Goal: Task Accomplishment & Management: Complete application form

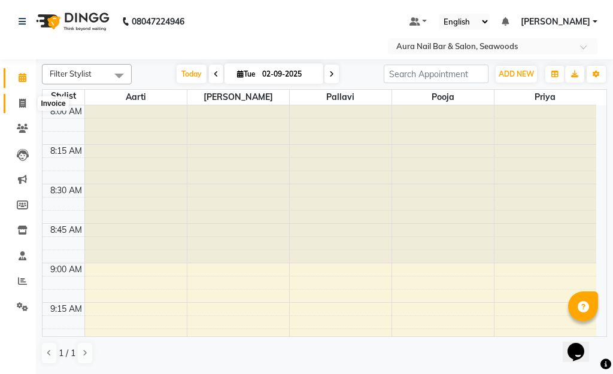
click at [22, 101] on icon at bounding box center [22, 103] width 7 height 9
select select "service"
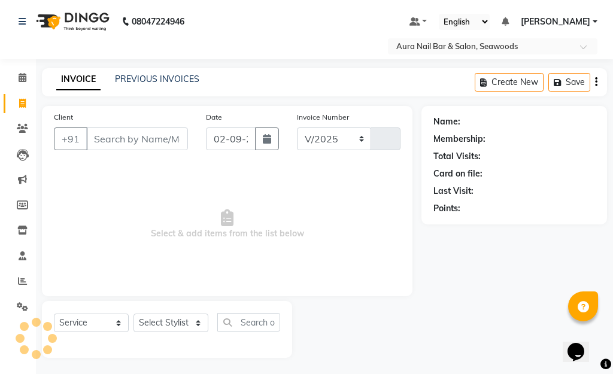
select select "4994"
type input "2474"
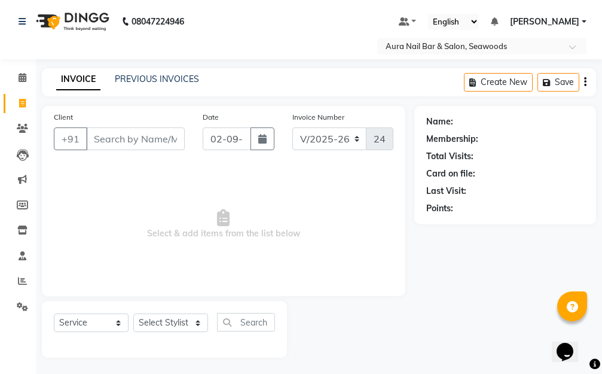
click at [157, 137] on input "Client" at bounding box center [135, 138] width 99 height 23
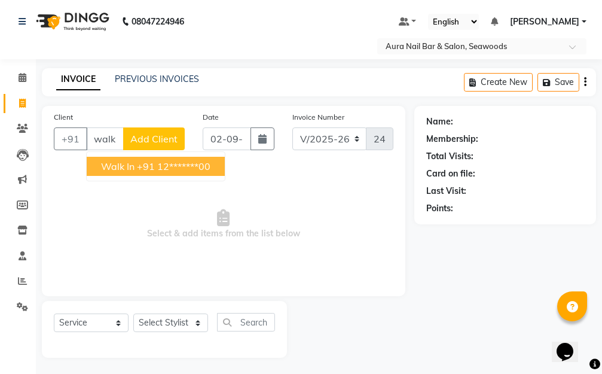
click at [186, 164] on ngb-highlight "+91 12*******00" at bounding box center [174, 166] width 74 height 12
type input "12*******00"
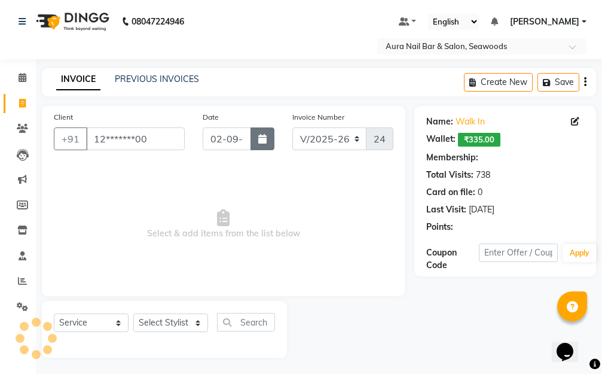
select select "1: Object"
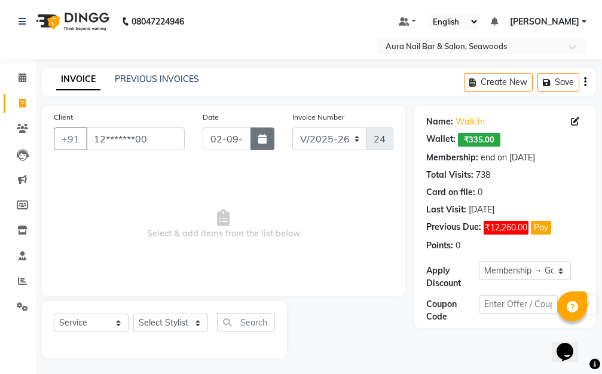
click at [261, 138] on icon "button" at bounding box center [262, 139] width 8 height 10
select select "9"
select select "2025"
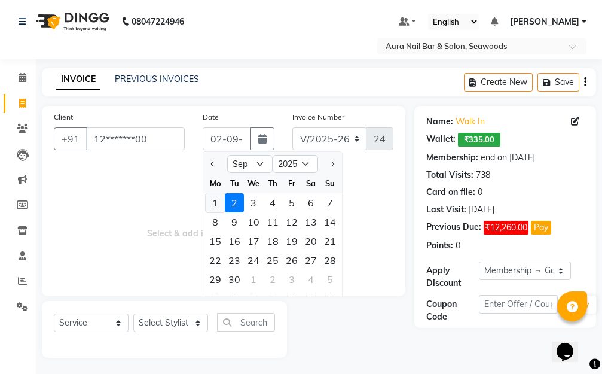
click at [212, 202] on div "1" at bounding box center [215, 202] width 19 height 19
type input "[DATE]"
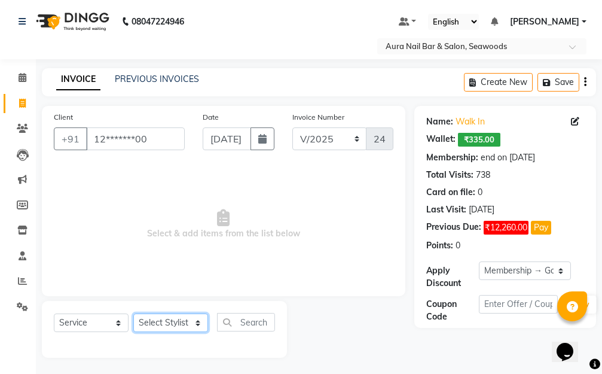
click at [196, 322] on select "Select Stylist Aarti [PERSON_NAME] Manager Pallavi pooja Priya" at bounding box center [170, 322] width 75 height 19
select select "31261"
click at [133, 313] on select "Select Stylist Aarti [PERSON_NAME] Manager Pallavi pooja Priya" at bounding box center [170, 322] width 75 height 19
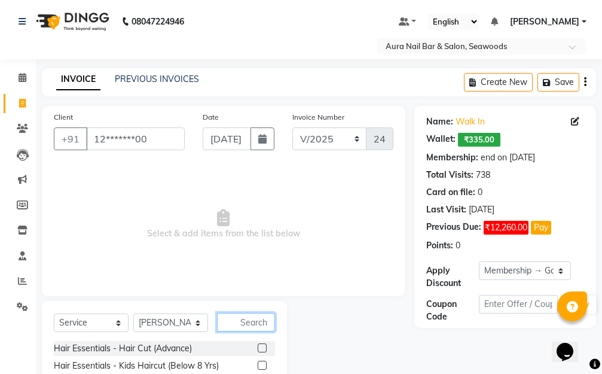
click at [246, 319] on input "text" at bounding box center [246, 322] width 58 height 19
type input "tou"
click at [261, 346] on label at bounding box center [262, 347] width 9 height 9
click at [261, 346] on input "checkbox" at bounding box center [262, 349] width 8 height 8
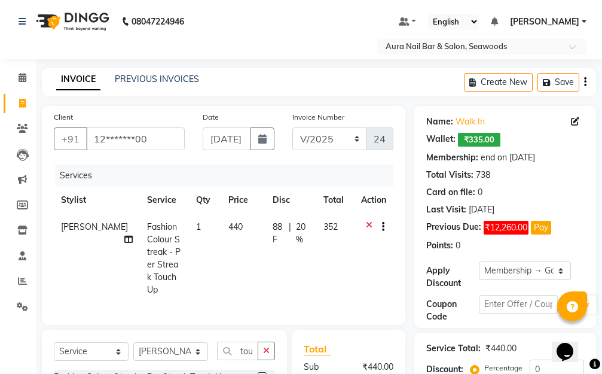
checkbox input "false"
click at [221, 266] on td "440" at bounding box center [243, 259] width 44 height 90
select select "31261"
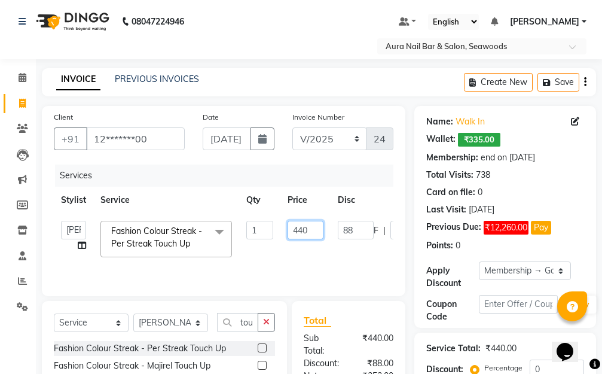
drag, startPoint x: 313, startPoint y: 224, endPoint x: 249, endPoint y: 228, distance: 64.1
click at [249, 228] on tr "Aarti [PERSON_NAME] Manager Pallavi pooja Priya Fashion Colour Streak - Per Str…" at bounding box center [284, 239] width 461 height 51
type input "1250"
click at [343, 258] on tr "Aarti [PERSON_NAME] Manager Pallavi pooja Priya Fashion Colour Streak - Per Str…" at bounding box center [284, 239] width 461 height 51
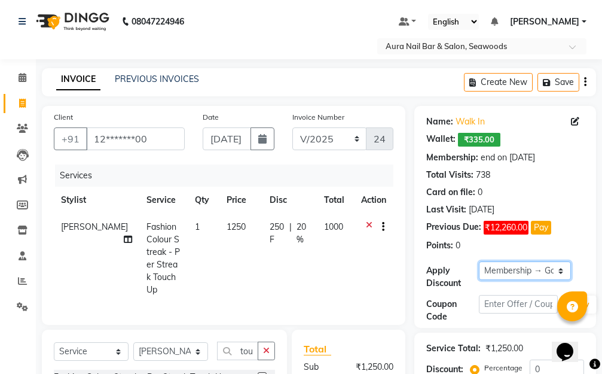
click at [560, 268] on select "Select Membership → Golden Membership Membership → Golden Membership Membership…" at bounding box center [525, 270] width 92 height 19
select select "0:"
click at [479, 261] on select "Select Membership → Golden Membership Membership → Golden Membership Membership…" at bounding box center [525, 270] width 92 height 19
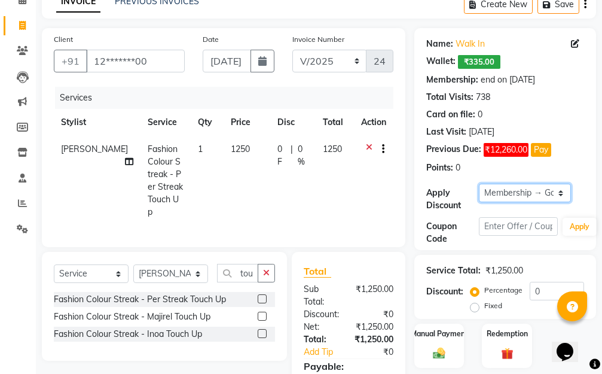
scroll to position [162, 0]
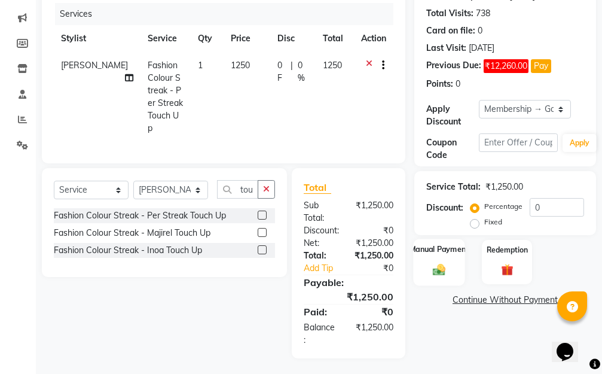
click at [443, 264] on img at bounding box center [439, 270] width 20 height 14
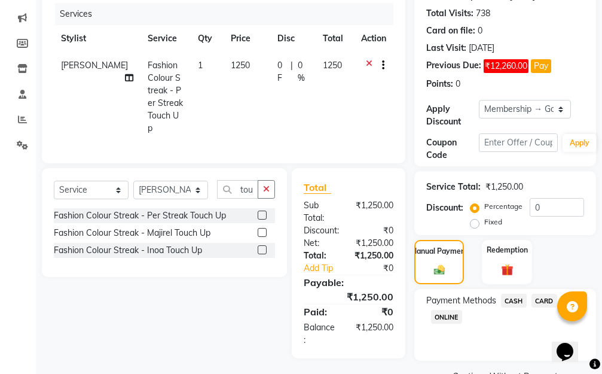
click at [441, 316] on span "ONLINE" at bounding box center [446, 317] width 31 height 14
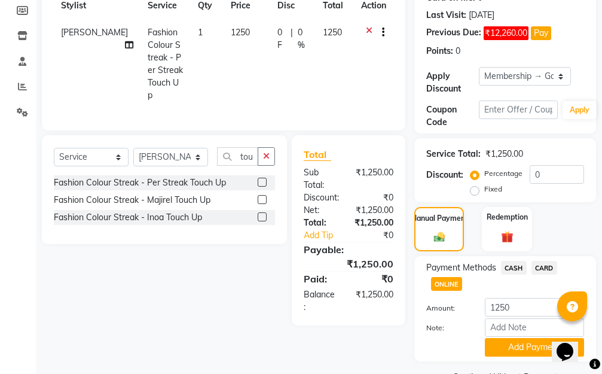
scroll to position [224, 0]
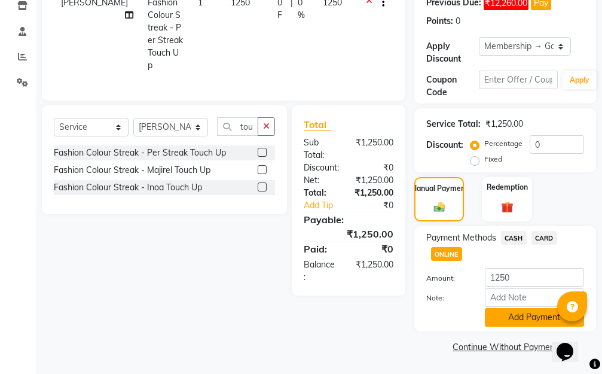
click at [514, 314] on button "Add Payment" at bounding box center [534, 317] width 99 height 19
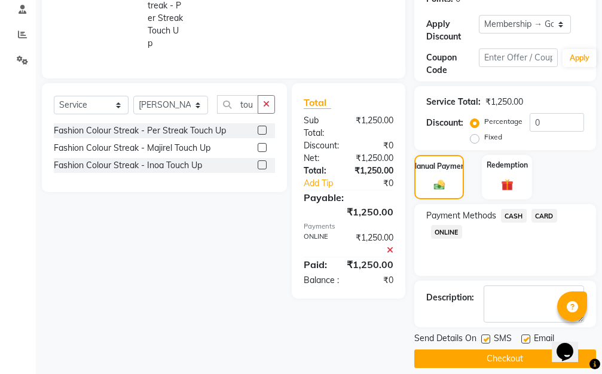
scroll to position [258, 0]
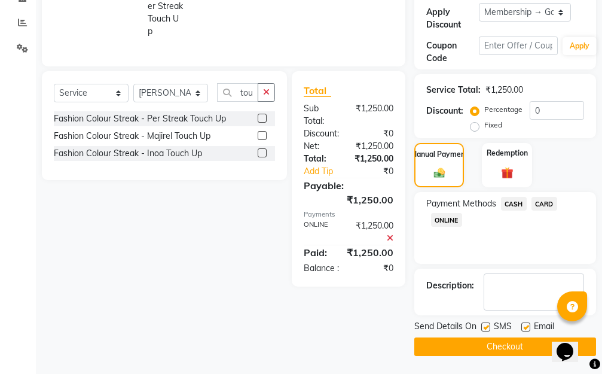
click at [466, 339] on button "Checkout" at bounding box center [506, 346] width 182 height 19
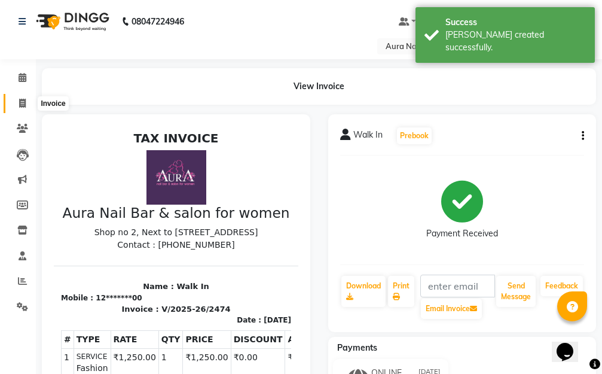
click at [23, 102] on icon at bounding box center [22, 103] width 7 height 9
select select "service"
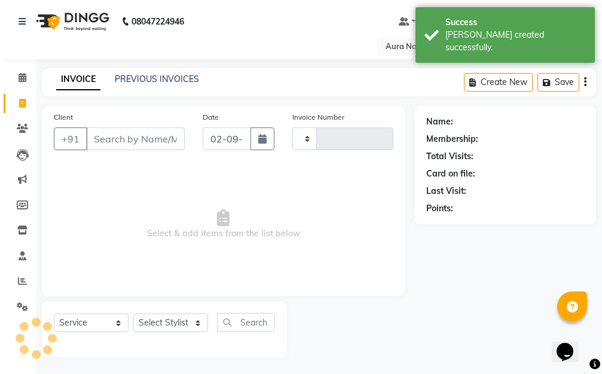
scroll to position [2, 0]
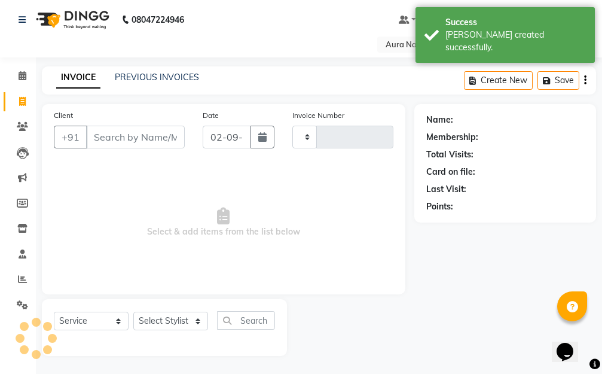
type input "2475"
select select "4994"
click at [115, 136] on input "Client" at bounding box center [135, 137] width 99 height 23
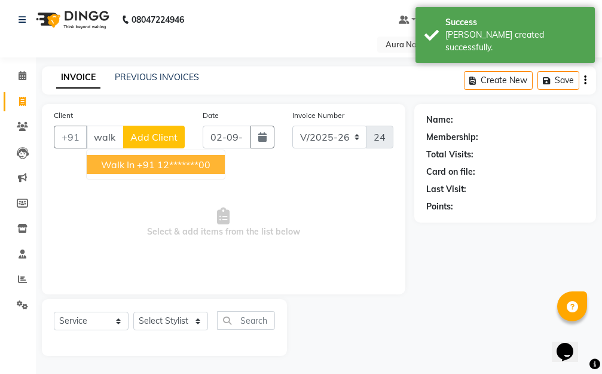
click at [166, 163] on ngb-highlight "+91 12*******00" at bounding box center [174, 165] width 74 height 12
type input "12*******00"
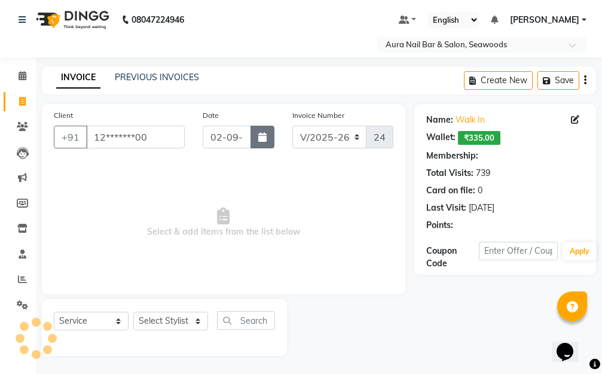
select select "1: Object"
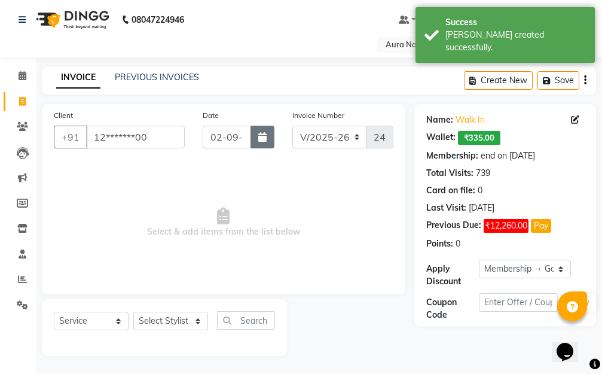
click at [261, 142] on button "button" at bounding box center [263, 137] width 24 height 23
select select "9"
select select "2025"
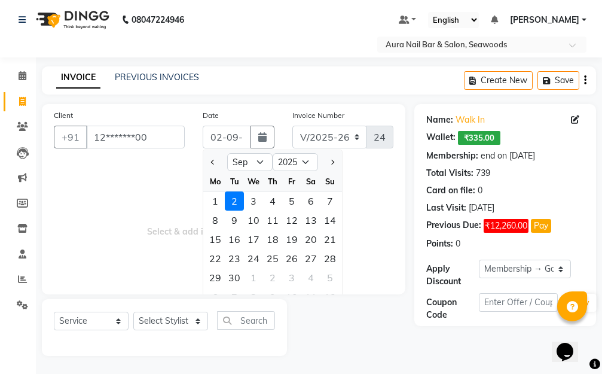
drag, startPoint x: 216, startPoint y: 200, endPoint x: 181, endPoint y: 236, distance: 49.9
click at [215, 200] on div "1" at bounding box center [215, 200] width 19 height 19
type input "[DATE]"
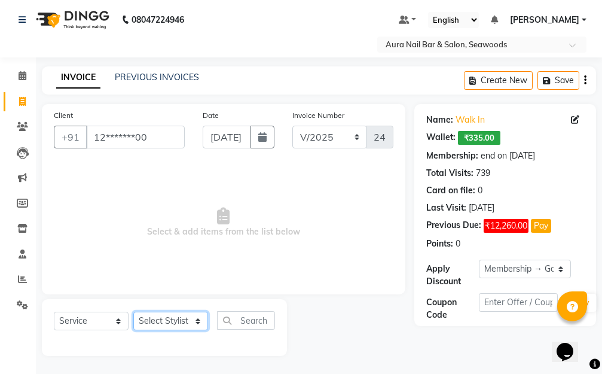
click at [194, 322] on select "Select Stylist Aarti [PERSON_NAME] Manager Pallavi pooja Priya" at bounding box center [170, 321] width 75 height 19
select select "31263"
click at [133, 312] on select "Select Stylist Aarti [PERSON_NAME] Manager Pallavi pooja Priya" at bounding box center [170, 321] width 75 height 19
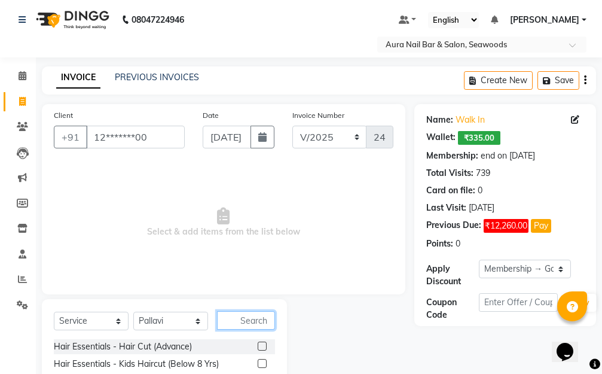
click at [230, 318] on input "text" at bounding box center [246, 320] width 58 height 19
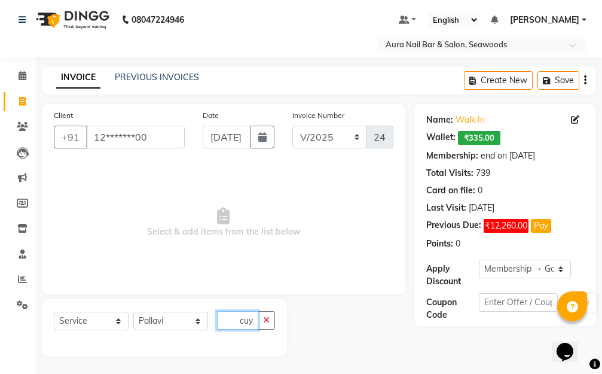
scroll to position [0, 0]
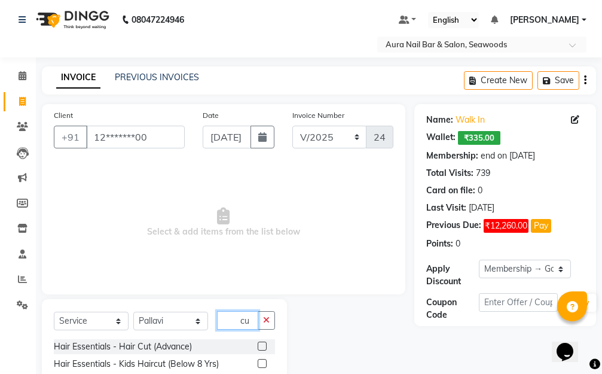
type input "cu"
click at [258, 345] on label at bounding box center [262, 346] width 9 height 9
click at [258, 345] on input "checkbox" at bounding box center [262, 347] width 8 height 8
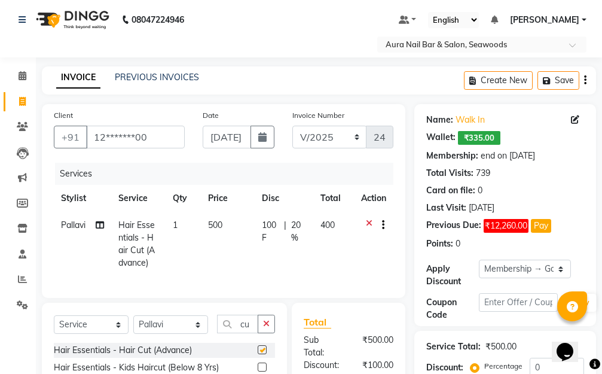
checkbox input "false"
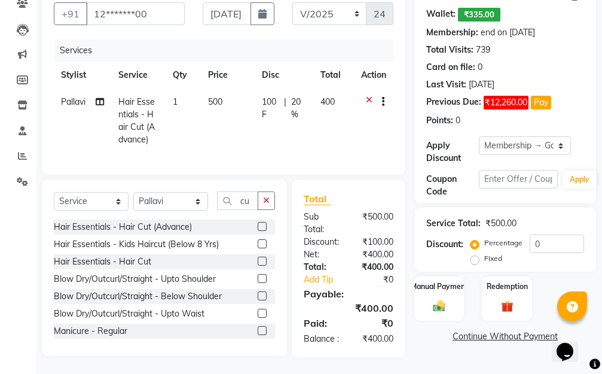
scroll to position [149, 0]
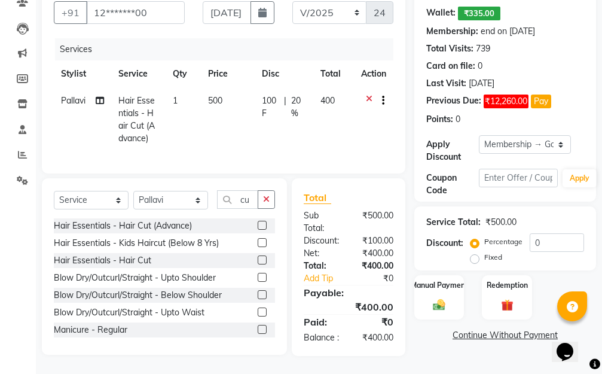
click at [236, 87] on td "500" at bounding box center [227, 119] width 53 height 65
select select "31263"
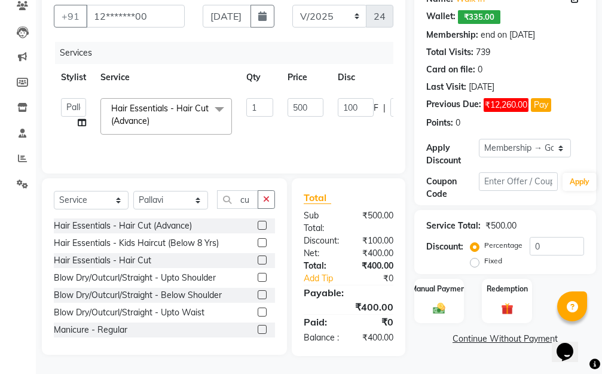
scroll to position [135, 0]
drag, startPoint x: 312, startPoint y: 88, endPoint x: 265, endPoint y: 87, distance: 47.3
click at [269, 91] on tr "Aarti [PERSON_NAME] Manager Pallavi pooja Priya Hair Essentials - Hair Cut (Adv…" at bounding box center [284, 116] width 461 height 51
type input "420"
click at [342, 123] on tr "Aarti [PERSON_NAME] Manager Pallavi pooja Priya Hair Essentials - Hair Cut (Adv…" at bounding box center [284, 116] width 461 height 51
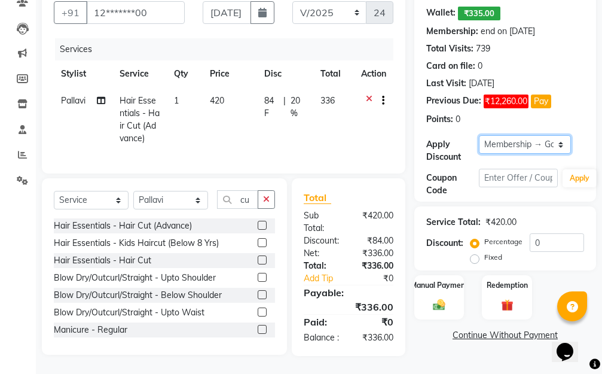
click at [563, 135] on select "Select Membership → Golden Membership Membership → Golden Membership Membership…" at bounding box center [525, 144] width 92 height 19
select select "0:"
click at [479, 135] on select "Select Membership → Golden Membership Membership → Golden Membership Membership…" at bounding box center [525, 144] width 92 height 19
click at [434, 284] on div "Manual Payment" at bounding box center [439, 297] width 52 height 47
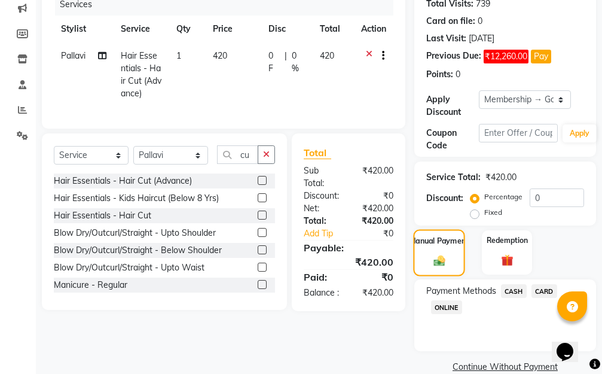
scroll to position [191, 0]
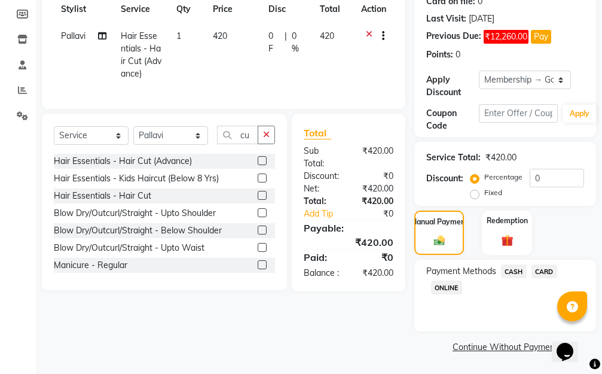
click at [446, 288] on span "ONLINE" at bounding box center [446, 288] width 31 height 14
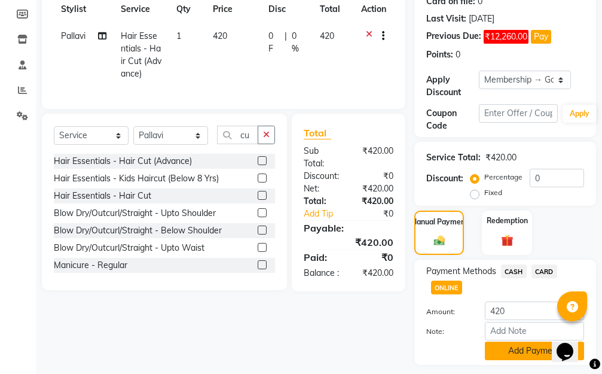
click at [496, 348] on button "Add Payment" at bounding box center [534, 351] width 99 height 19
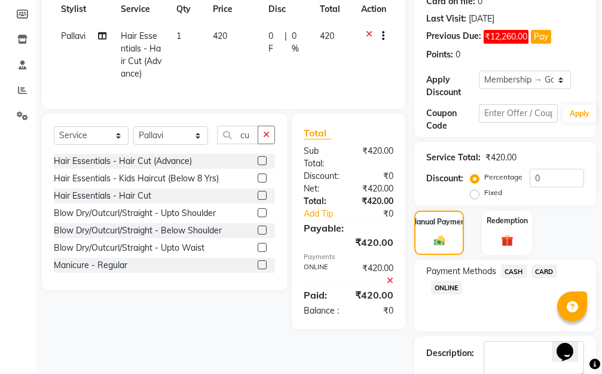
scroll to position [258, 0]
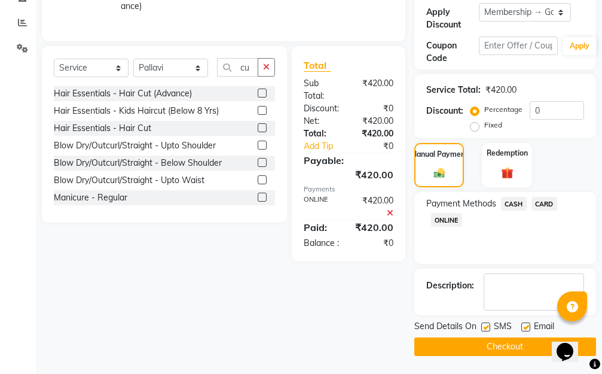
click at [465, 345] on button "Checkout" at bounding box center [506, 346] width 182 height 19
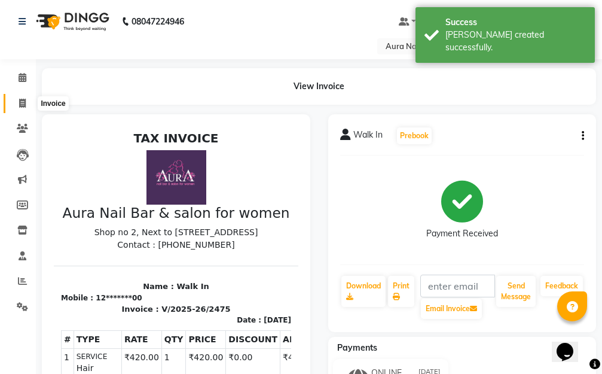
click at [23, 100] on icon at bounding box center [22, 103] width 7 height 9
select select "service"
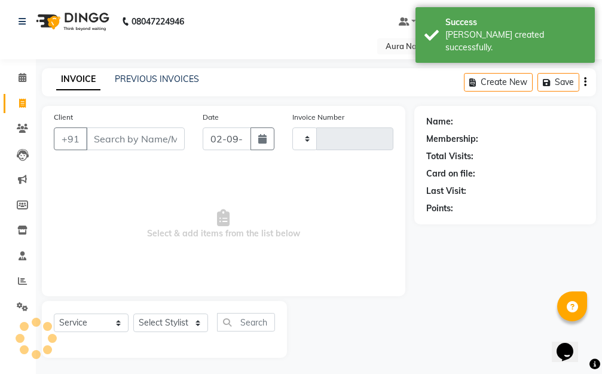
scroll to position [2, 0]
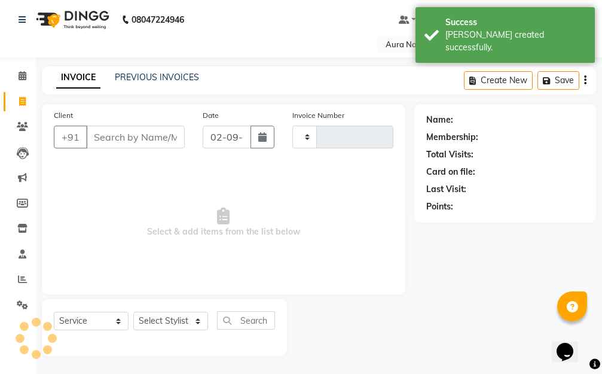
type input "2476"
select select "4994"
click at [139, 137] on input "Client" at bounding box center [135, 137] width 99 height 23
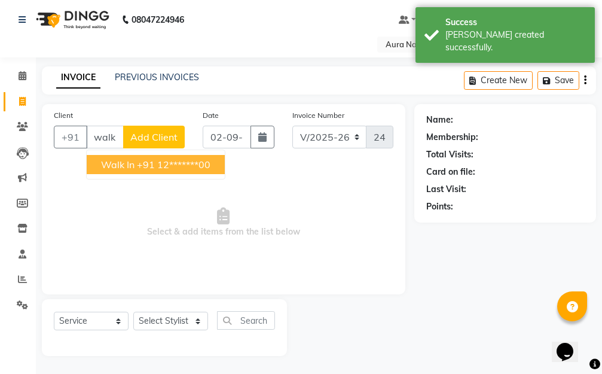
click at [179, 169] on ngb-highlight "+91 12*******00" at bounding box center [174, 165] width 74 height 12
type input "12*******00"
select select "1: Object"
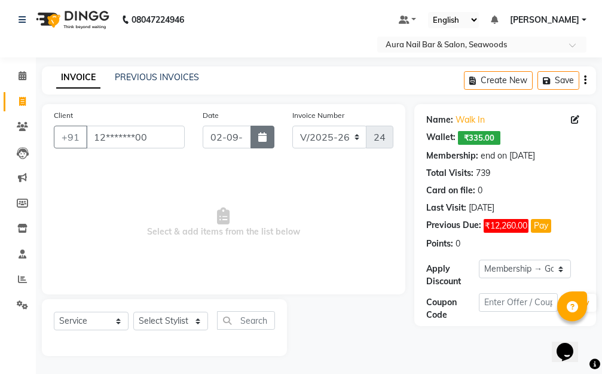
click at [257, 143] on button "button" at bounding box center [263, 137] width 24 height 23
select select "9"
select select "2025"
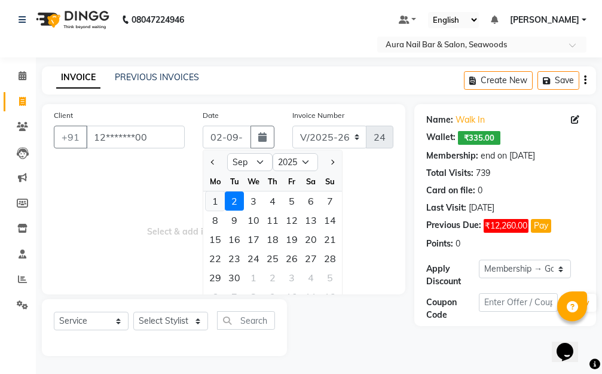
click at [217, 199] on div "1" at bounding box center [215, 200] width 19 height 19
type input "[DATE]"
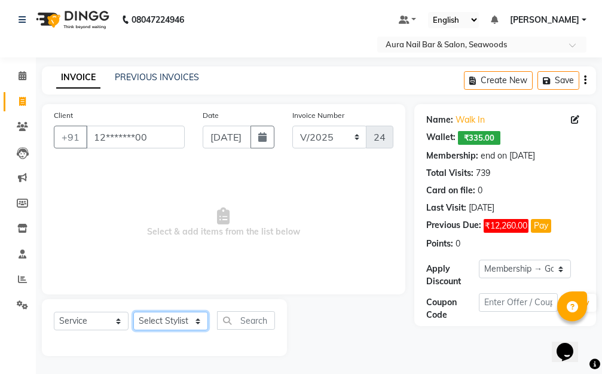
click at [198, 319] on select "Select Stylist Aarti [PERSON_NAME] Manager Pallavi pooja Priya" at bounding box center [170, 321] width 75 height 19
select select "31261"
click at [133, 312] on select "Select Stylist Aarti [PERSON_NAME] Manager Pallavi pooja Priya" at bounding box center [170, 321] width 75 height 19
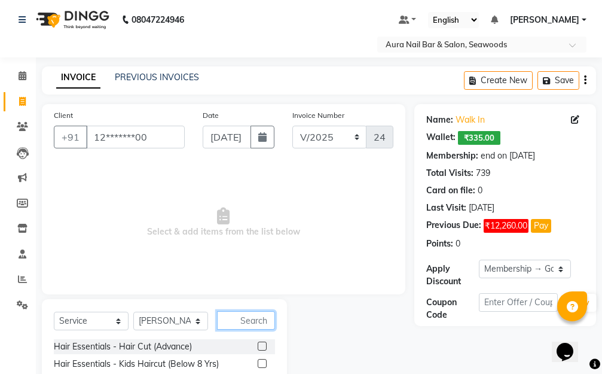
click at [236, 316] on input "text" at bounding box center [246, 320] width 58 height 19
type input "tou"
click at [263, 347] on label at bounding box center [262, 346] width 9 height 9
click at [263, 347] on input "checkbox" at bounding box center [262, 347] width 8 height 8
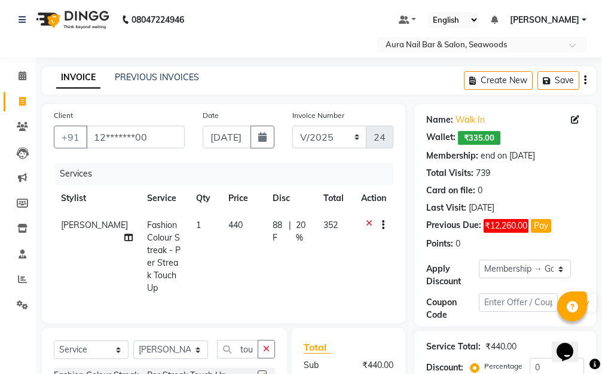
checkbox input "false"
click at [222, 269] on td "440" at bounding box center [243, 257] width 44 height 90
select select "31261"
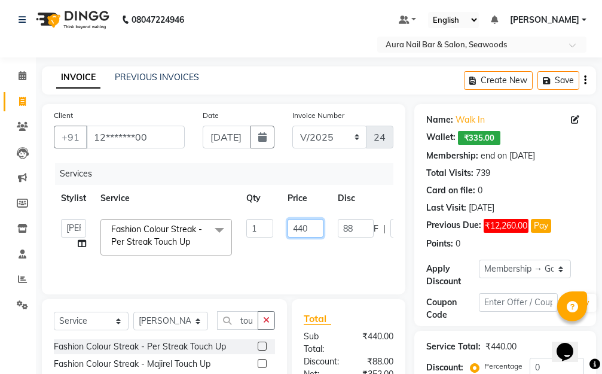
drag, startPoint x: 314, startPoint y: 227, endPoint x: 277, endPoint y: 226, distance: 37.1
click at [277, 226] on tr "Aarti [PERSON_NAME] Manager Pallavi pooja Priya Fashion Colour Streak - Per Str…" at bounding box center [284, 237] width 461 height 51
type input "600"
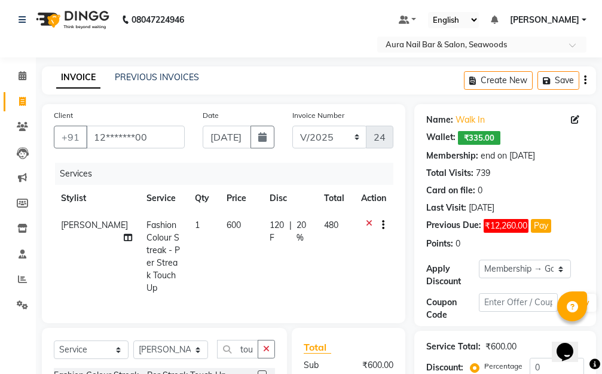
click at [349, 256] on tr "[PERSON_NAME] Fashion Colour Streak - Per Streak Touch Up 1 600 120 F | 20 % 480" at bounding box center [224, 257] width 340 height 90
click at [566, 267] on select "Select Membership → Golden Membership Membership → Golden Membership Membership…" at bounding box center [525, 269] width 92 height 19
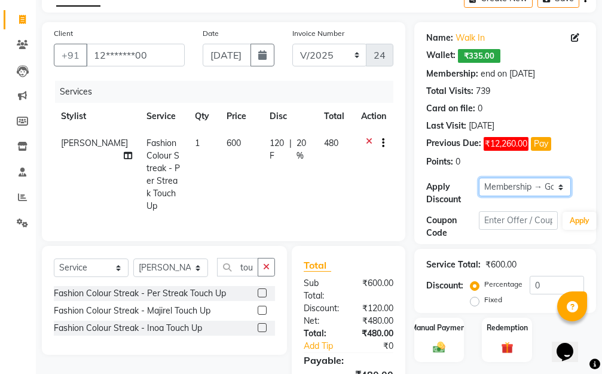
scroll to position [162, 0]
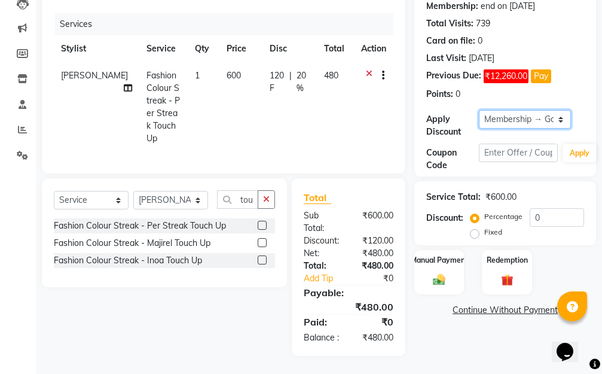
click at [563, 110] on select "Select Membership → Golden Membership Membership → Golden Membership Membership…" at bounding box center [525, 119] width 92 height 19
select select "0:"
click at [479, 110] on select "Select Membership → Golden Membership Membership → Golden Membership Membership…" at bounding box center [525, 119] width 92 height 19
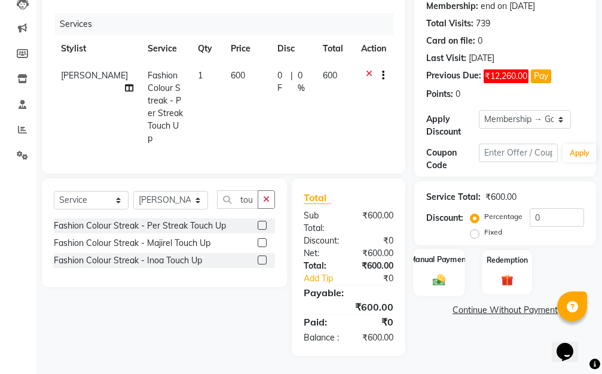
click at [434, 273] on img at bounding box center [439, 280] width 20 height 14
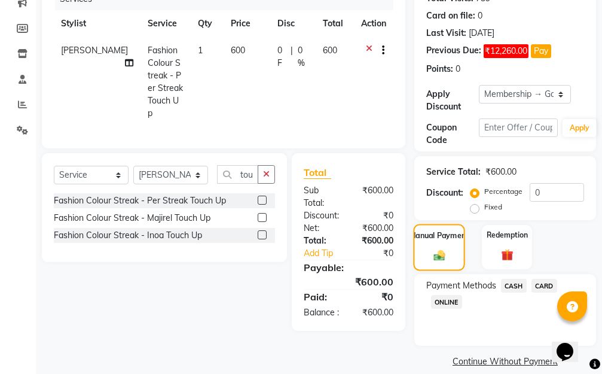
scroll to position [191, 0]
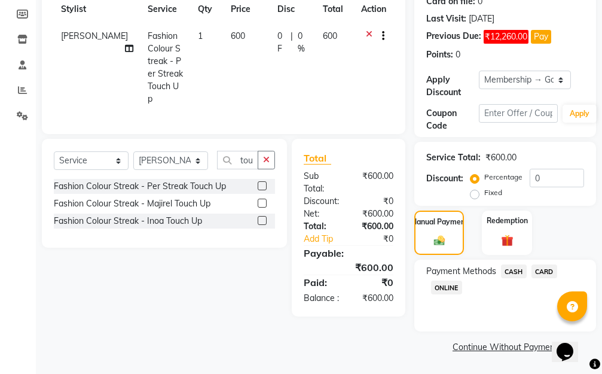
click at [77, 38] on span "[PERSON_NAME]" at bounding box center [94, 36] width 67 height 11
select select "31261"
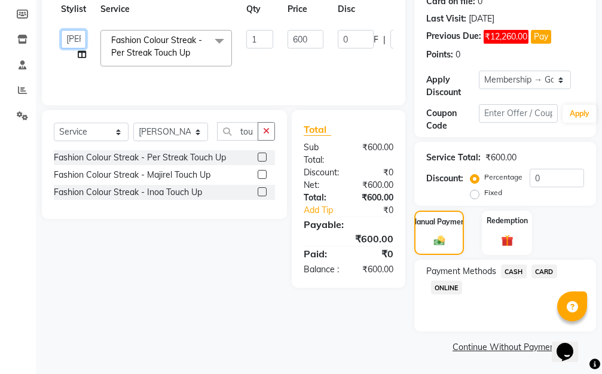
click at [80, 41] on select "Aarti [PERSON_NAME] Manager Pallavi pooja Priya" at bounding box center [73, 39] width 25 height 19
select select "31262"
drag, startPoint x: 315, startPoint y: 41, endPoint x: 279, endPoint y: 39, distance: 35.9
click at [279, 39] on tr "Aarti [PERSON_NAME] Manager Pallavi pooja Priya Fashion Colour Streak - Per Str…" at bounding box center [284, 48] width 461 height 51
type input "190"
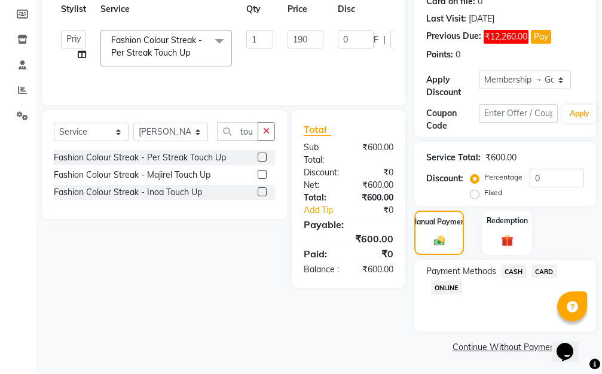
click at [337, 66] on tr "Aarti [PERSON_NAME] Manager Pallavi pooja Priya Fashion Colour Streak - Per Str…" at bounding box center [284, 48] width 461 height 51
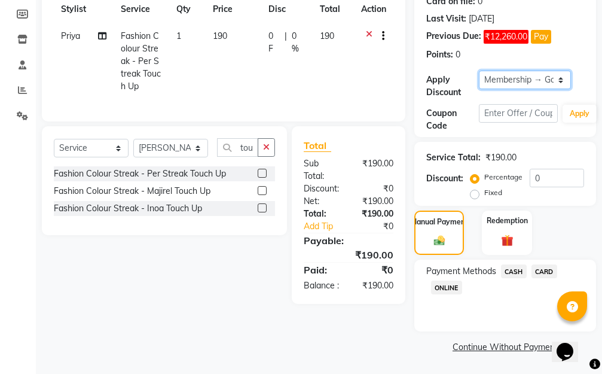
click at [562, 80] on select "Select Membership → Golden Membership Membership → Golden Membership Membership…" at bounding box center [525, 80] width 92 height 19
click at [479, 71] on select "Select Membership → Golden Membership Membership → Golden Membership Membership…" at bounding box center [525, 80] width 92 height 19
click at [446, 286] on span "ONLINE" at bounding box center [446, 288] width 31 height 14
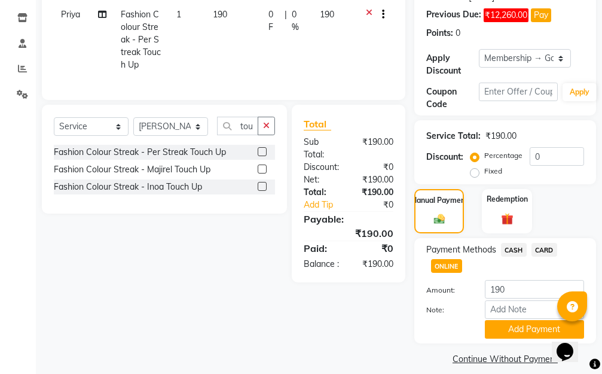
scroll to position [224, 0]
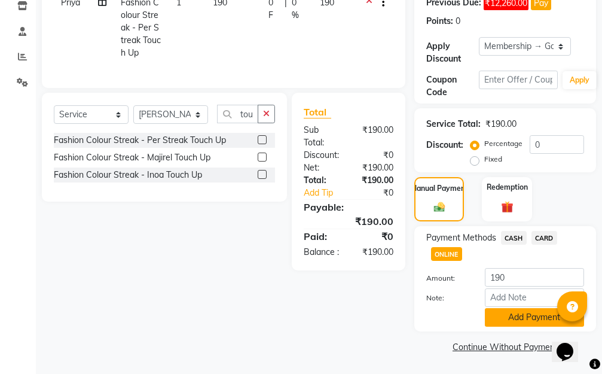
click at [506, 313] on button "Add Payment" at bounding box center [534, 317] width 99 height 19
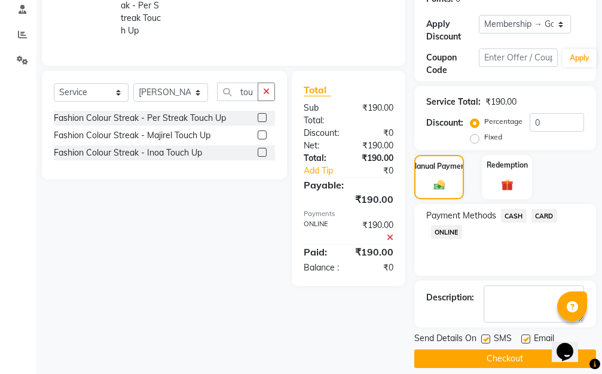
scroll to position [258, 0]
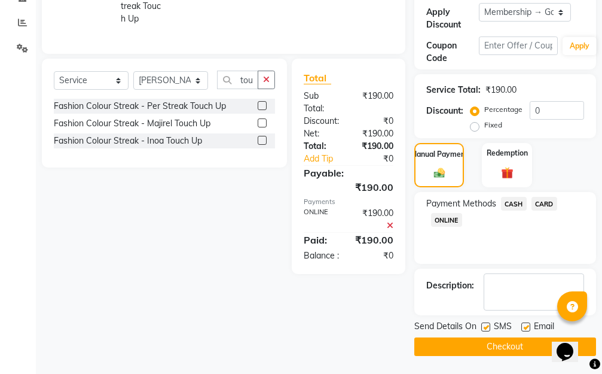
click at [472, 350] on button "Checkout" at bounding box center [506, 346] width 182 height 19
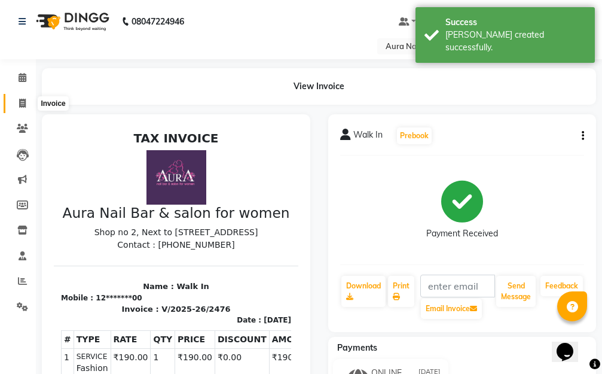
click at [23, 102] on icon at bounding box center [22, 103] width 7 height 9
select select "4994"
select select "service"
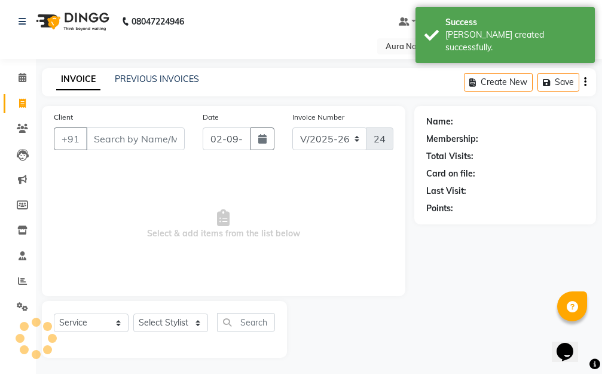
scroll to position [2, 0]
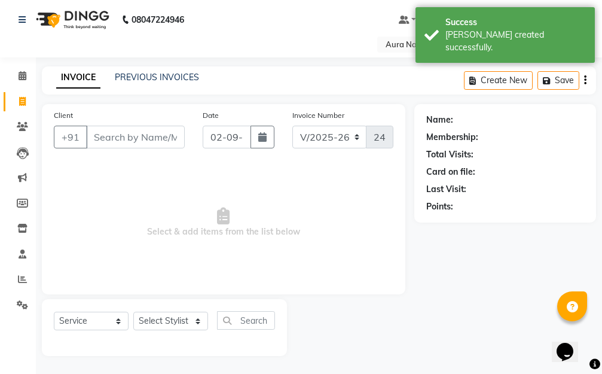
click at [127, 142] on input "Client" at bounding box center [135, 137] width 99 height 23
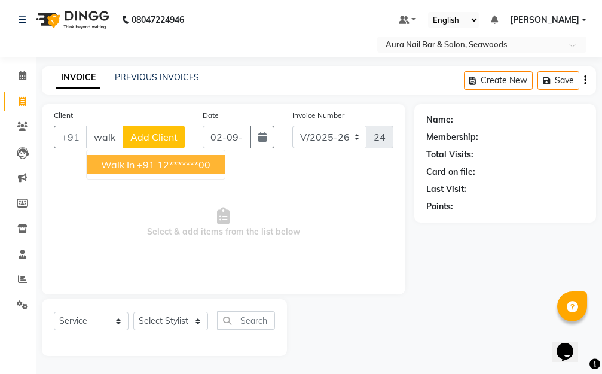
click at [173, 162] on ngb-highlight "+91 12*******00" at bounding box center [174, 165] width 74 height 12
type input "12*******00"
select select "1: Object"
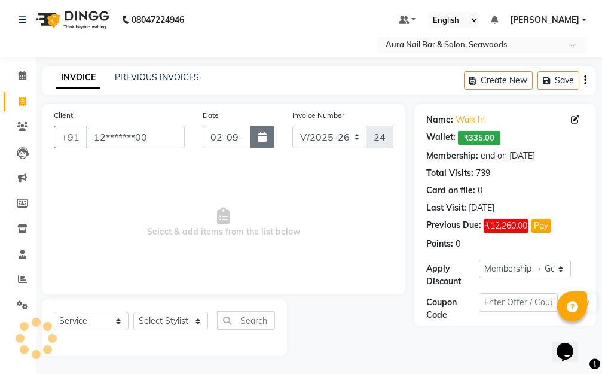
click at [261, 147] on button "button" at bounding box center [263, 137] width 24 height 23
select select "9"
select select "2025"
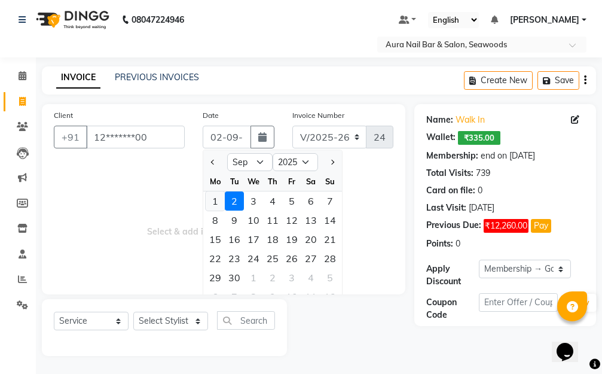
click at [213, 203] on div "1" at bounding box center [215, 200] width 19 height 19
type input "[DATE]"
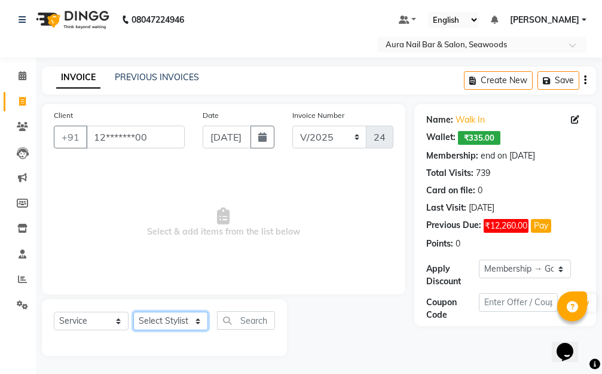
click at [197, 315] on select "Select Stylist Aarti [PERSON_NAME] Manager Pallavi pooja Priya" at bounding box center [170, 321] width 75 height 19
select select "31261"
click at [133, 312] on select "Select Stylist Aarti [PERSON_NAME] Manager Pallavi pooja Priya" at bounding box center [170, 321] width 75 height 19
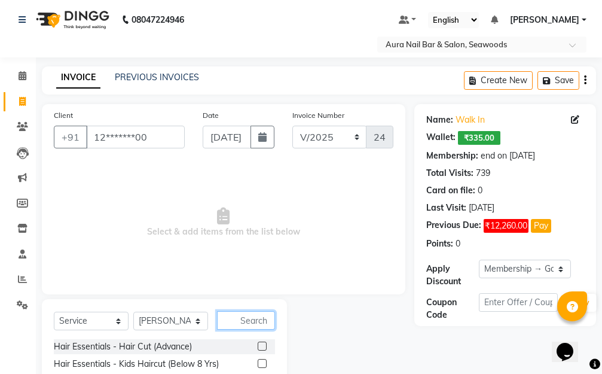
click at [250, 315] on input "text" at bounding box center [246, 320] width 58 height 19
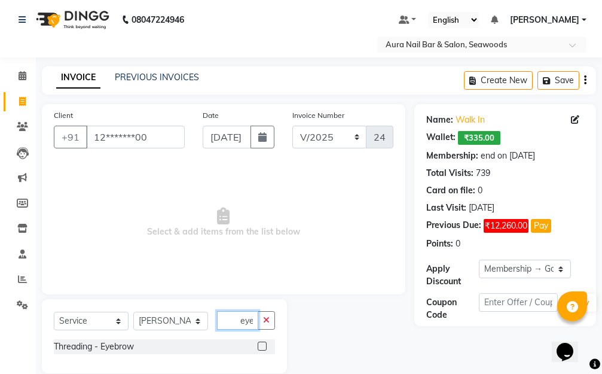
type input "eye"
click at [260, 344] on label at bounding box center [262, 346] width 9 height 9
click at [260, 344] on input "checkbox" at bounding box center [262, 347] width 8 height 8
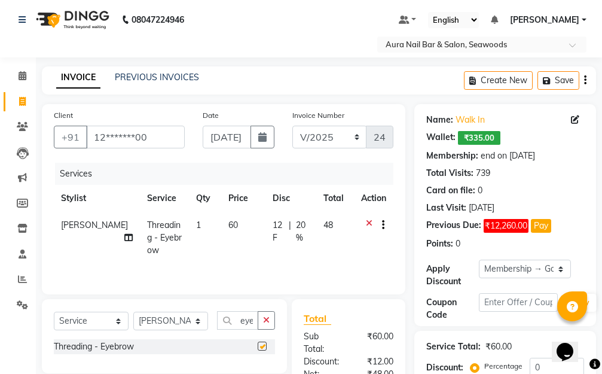
checkbox input "false"
click at [234, 234] on td "60" at bounding box center [243, 238] width 44 height 52
select select "31261"
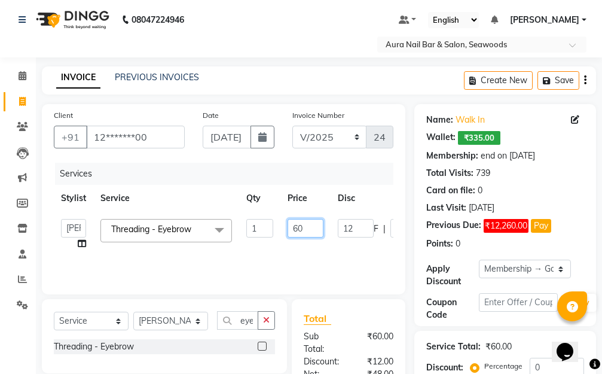
drag, startPoint x: 302, startPoint y: 225, endPoint x: 269, endPoint y: 221, distance: 33.7
click at [269, 221] on tr "Aarti [PERSON_NAME] Manager Pallavi pooja Priya Threading - Eyebrow x Hair Esse…" at bounding box center [284, 234] width 461 height 45
type input "80"
click at [562, 268] on select "Select Membership → Golden Membership Membership → Golden Membership Membership…" at bounding box center [525, 269] width 92 height 19
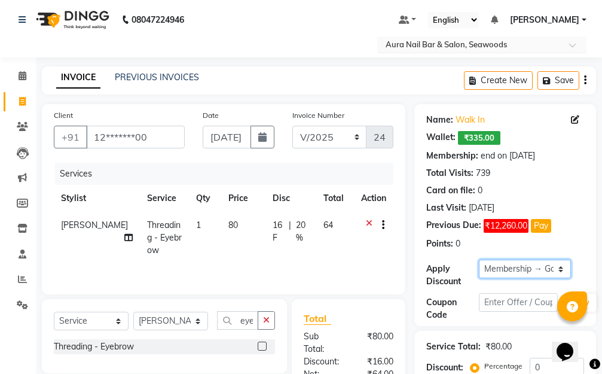
select select "0:"
click at [479, 260] on select "Select Membership → Golden Membership Membership → Golden Membership Membership…" at bounding box center [525, 269] width 92 height 19
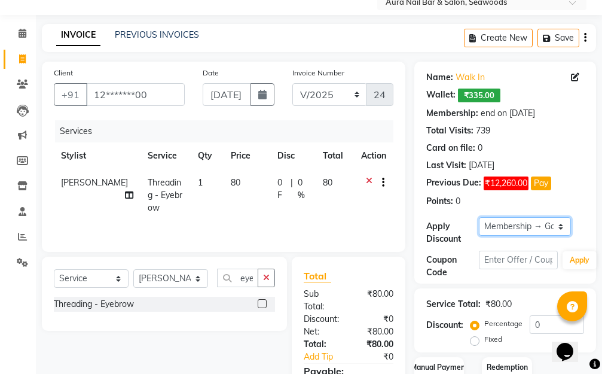
scroll to position [135, 0]
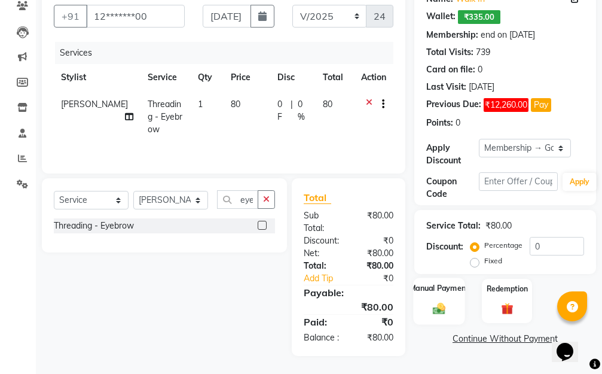
click at [433, 283] on div "Manual Payment" at bounding box center [439, 301] width 52 height 47
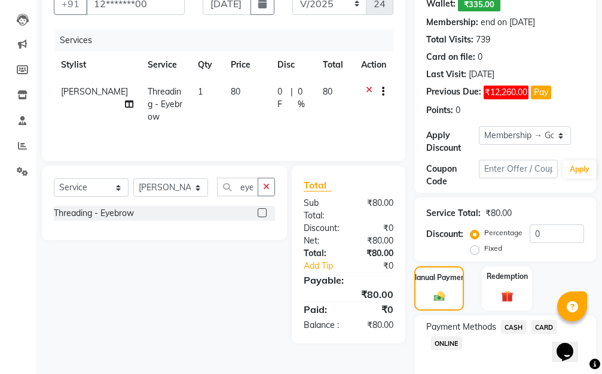
click at [452, 343] on span "ONLINE" at bounding box center [446, 343] width 31 height 14
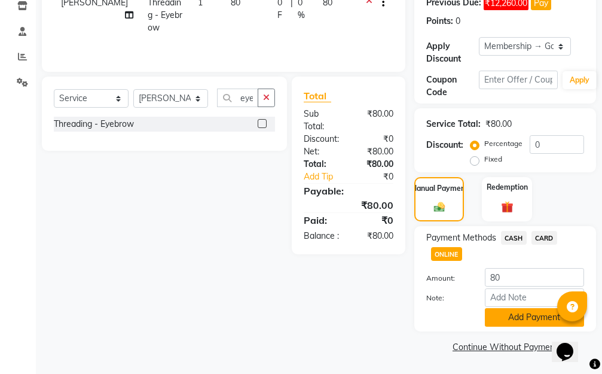
click at [519, 312] on button "Add Payment" at bounding box center [534, 317] width 99 height 19
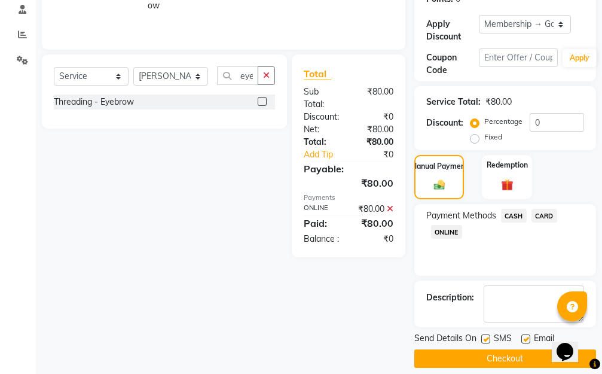
scroll to position [258, 0]
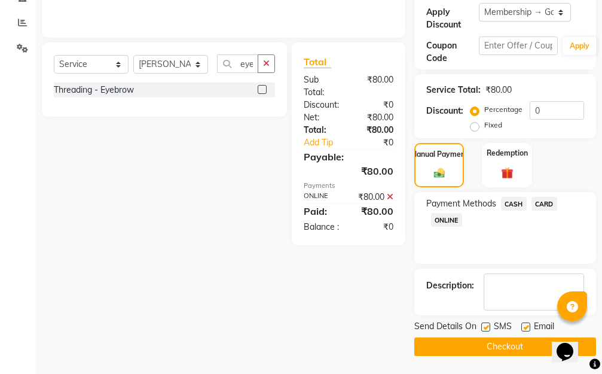
click at [492, 348] on button "Checkout" at bounding box center [506, 346] width 182 height 19
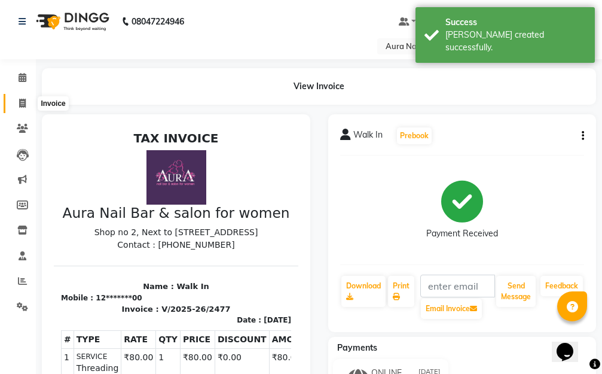
click at [22, 102] on icon at bounding box center [22, 103] width 7 height 9
select select "service"
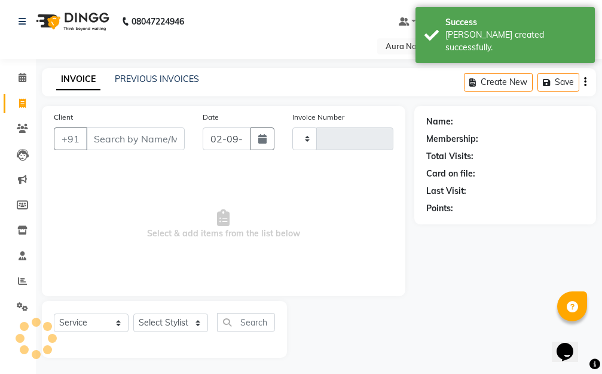
type input "2478"
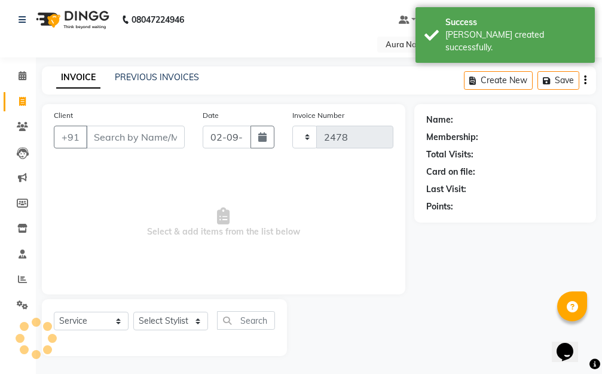
select select "4994"
click at [120, 137] on input "Client" at bounding box center [135, 137] width 99 height 23
